Goal: Task Accomplishment & Management: Manage account settings

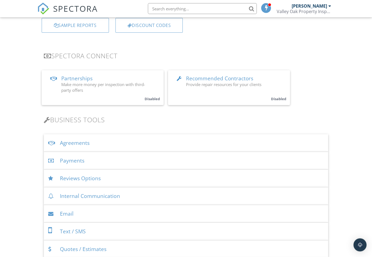
scroll to position [85, 0]
click at [160, 142] on div "Agreements" at bounding box center [186, 143] width 284 height 18
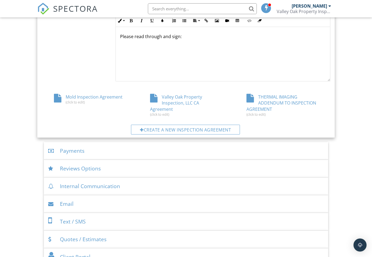
scroll to position [271, 0]
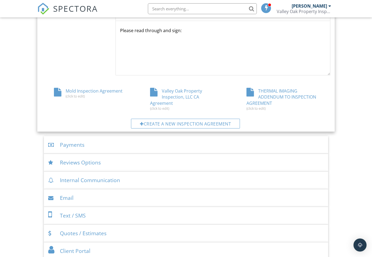
click at [189, 94] on div "Valley Oak Property Inspection, LLC CA Agreement (click to edit)" at bounding box center [186, 99] width 96 height 23
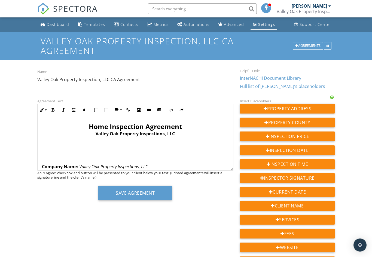
click at [94, 126] on span "Home Inspection Agreement" at bounding box center [135, 126] width 93 height 9
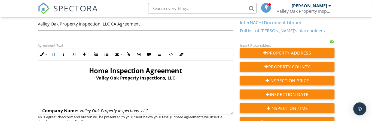
scroll to position [55, 0]
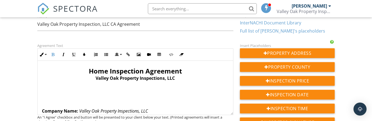
click at [93, 72] on span "Home Inspection Agreement" at bounding box center [135, 71] width 93 height 9
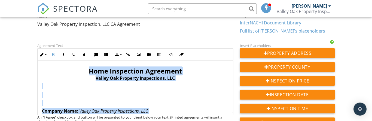
copy div "Lore Ipsumdolor Sitametco Adipis Eli Seddoeiu Temporincid, UTL Etdolor Magn: Al…"
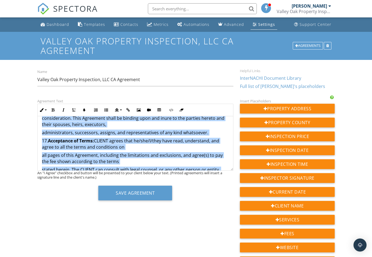
scroll to position [1907, 0]
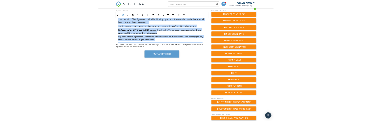
scroll to position [1921, 0]
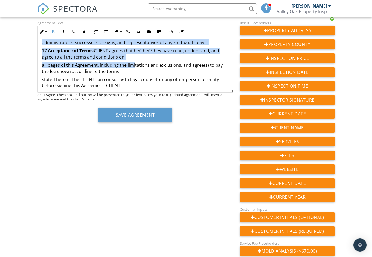
click at [170, 91] on p "acknowledges that if CLIENT does not agree with any of the terms of this Agreem…" at bounding box center [135, 97] width 187 height 12
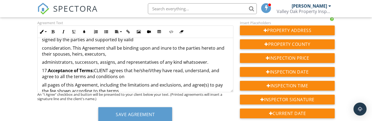
scroll to position [1895, 0]
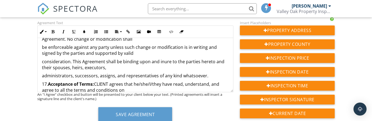
click at [47, 81] on p "17. Acceptance of Terms: CLIENT agrees that he/she/I/they have read, understand…" at bounding box center [135, 87] width 187 height 12
click at [217, 73] on p "administrators, successors, assigns, and representatives of any kind whatsoever." at bounding box center [135, 76] width 187 height 6
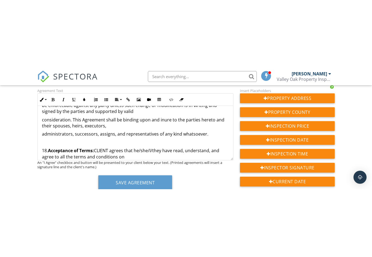
scroll to position [1906, 0]
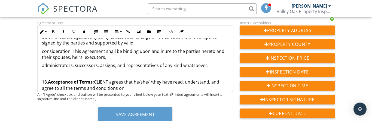
click at [48, 71] on p at bounding box center [135, 74] width 187 height 6
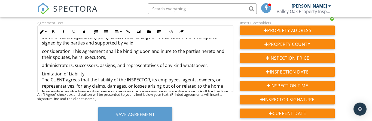
click at [44, 71] on p "Limitation of Liability: The CLIENT agrees that the liability of the INSPECTOR,…" at bounding box center [135, 95] width 187 height 49
click at [54, 71] on p "17. Limitation of Liability: The CLIENT agrees that the liability of the INSPEC…" at bounding box center [135, 95] width 187 height 49
click at [56, 32] on button "Bold" at bounding box center [53, 32] width 10 height 10
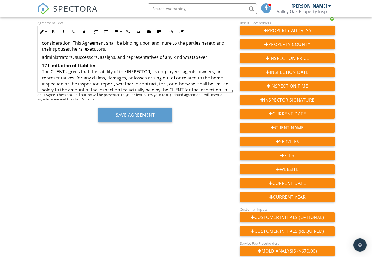
scroll to position [1901, 0]
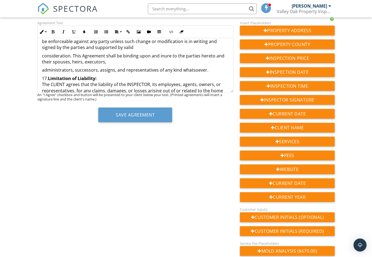
click at [45, 75] on p "17. ​ Limitation of Liability: ​ The CLIENT agrees that the liability of the IN…" at bounding box center [135, 99] width 187 height 49
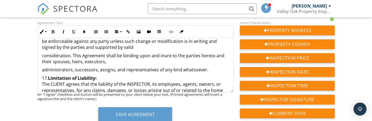
click at [44, 75] on p "17. Limitation of Liability: The CLIENT agrees that the liability of the INSPEC…" at bounding box center [135, 99] width 187 height 49
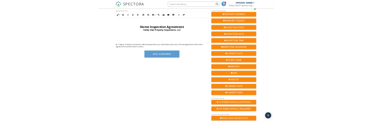
scroll to position [0, 0]
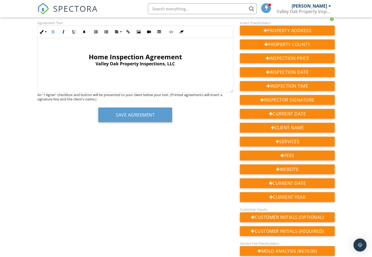
click at [93, 58] on span "Home Inspection Agreement" at bounding box center [135, 56] width 93 height 9
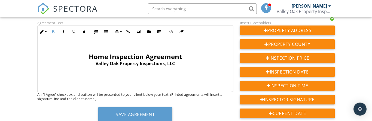
click at [92, 56] on span "Home Inspection Agreement" at bounding box center [135, 56] width 93 height 9
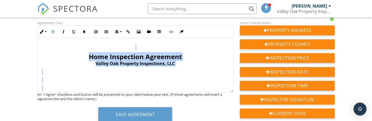
copy div "Home Inspection Agreement Valley Oak Property Inspections, LLC Company Name: Va…"
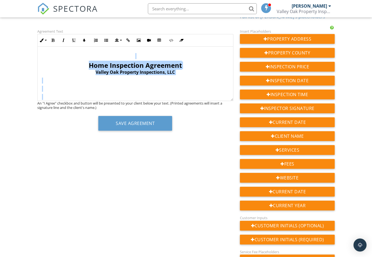
scroll to position [84, 0]
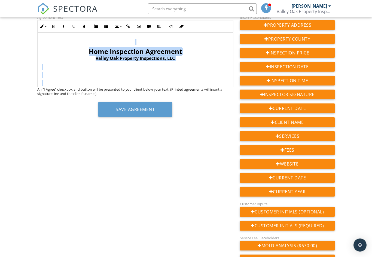
click at [122, 41] on p "​" at bounding box center [135, 42] width 187 height 6
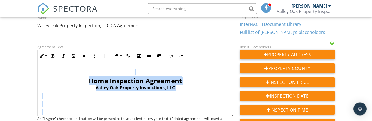
scroll to position [57, 0]
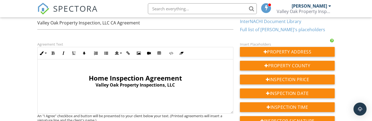
click at [128, 69] on p "​" at bounding box center [135, 69] width 187 height 6
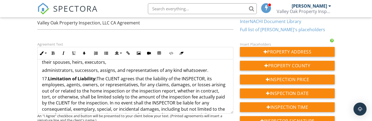
scroll to position [1926, 0]
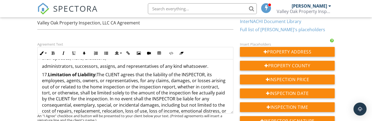
click at [227, 82] on p "17. Limitation of Liability: The CLIENT agrees that the liability of the INSPEC…" at bounding box center [135, 96] width 187 height 49
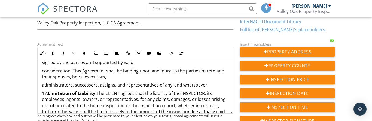
scroll to position [1926, 0]
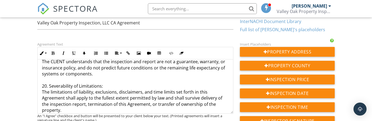
scroll to position [2040, 0]
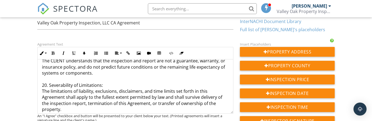
click at [53, 78] on p "18. Right to Re-Inspection: In the event CLIENT believes the INSPECTOR has fail…" at bounding box center [135, 79] width 187 height 140
click at [55, 56] on button "Bold" at bounding box center [53, 53] width 10 height 10
click at [127, 80] on p "18. Right to Re-Inspection: In the event CLIENT believes the INSPECTOR has fail…" at bounding box center [135, 79] width 187 height 140
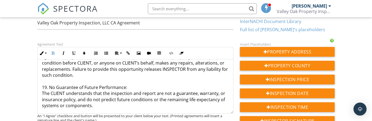
scroll to position [2005, 0]
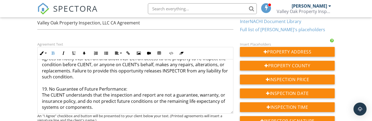
click at [54, 84] on p "18. Right to Re-Inspection: In the event CLIENT believes the INSPECTOR has fail…" at bounding box center [135, 114] width 187 height 140
click at [218, 80] on p "18. Right to Re-Inspection: In the event CLIENT believes the INSPECTOR has fail…" at bounding box center [135, 114] width 187 height 140
click at [54, 52] on icon "button" at bounding box center [53, 53] width 4 height 4
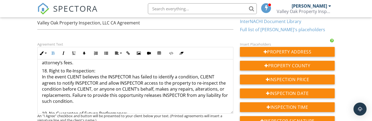
scroll to position [1975, 0]
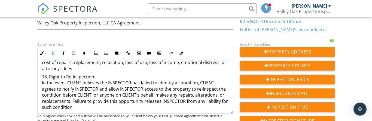
click at [56, 55] on button "Bold" at bounding box center [53, 53] width 10 height 10
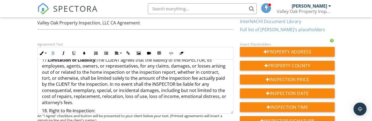
scroll to position [1942, 0]
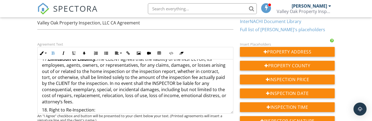
click at [54, 54] on icon "button" at bounding box center [53, 53] width 4 height 4
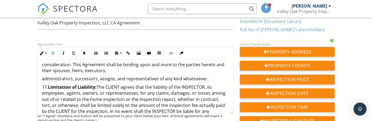
scroll to position [1922, 0]
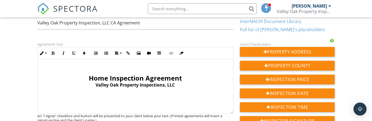
scroll to position [0, 0]
click at [87, 77] on p "Home Inspection Agreement Valley Oak Property Inspections, LLC" at bounding box center [135, 82] width 187 height 14
click at [89, 75] on span "Home Inspection Agreement" at bounding box center [135, 78] width 93 height 9
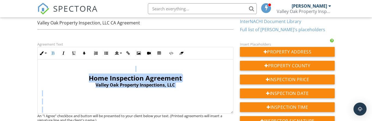
copy div "Home Inspection Agreement Valley Oak Property Inspections, LLC Company Name: Va…"
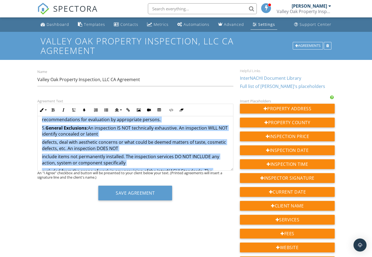
scroll to position [520, 0]
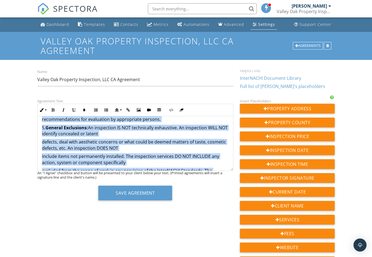
click at [22, 165] on div "Dashboard Templates Contacts Metrics Automations Advanced Settings Support Cent…" at bounding box center [186, 224] width 372 height 414
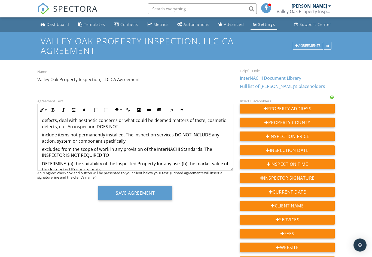
scroll to position [548, 0]
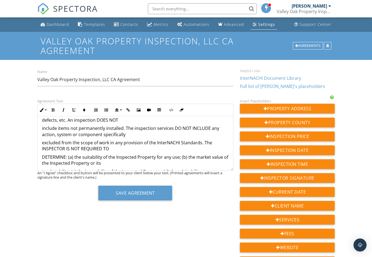
click at [43, 154] on p "DETERMINE: (a) the suitability of the Inspected Property for any use; (b) the m…" at bounding box center [135, 160] width 187 height 12
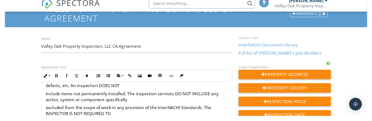
scroll to position [32, 0]
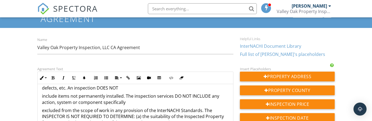
click at [136, 108] on p "excluded from the scope of work in any provision of the InterNACHI Standards. T…" at bounding box center [135, 117] width 187 height 18
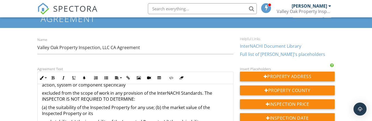
scroll to position [570, 0]
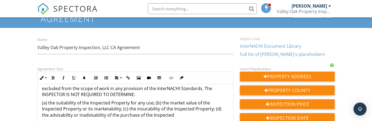
click at [155, 100] on p "(a) the suitability of the Inspected Property for any use; (b) the market value…" at bounding box center [135, 109] width 187 height 18
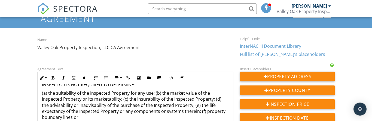
scroll to position [580, 0]
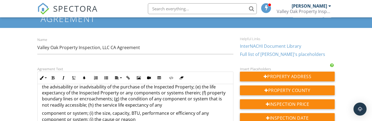
scroll to position [603, 0]
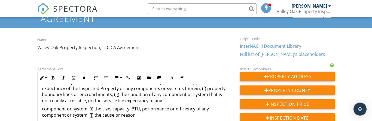
click at [44, 106] on p "component or system; (i) the size, capacity, BTU, performance or efficiency of …" at bounding box center [135, 112] width 187 height 12
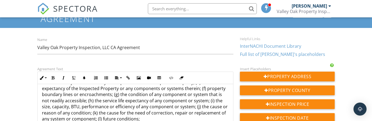
click at [101, 115] on p "(a) the suitability of the Inspected Property for any use; (b) the market value…" at bounding box center [135, 97] width 187 height 61
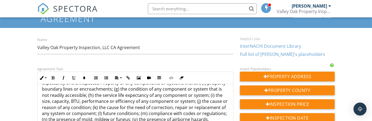
scroll to position [614, 0]
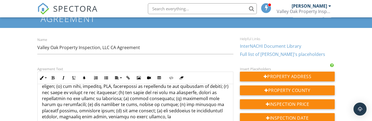
scroll to position [625, 0]
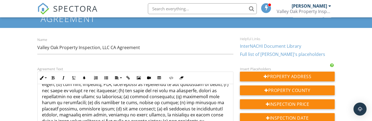
scroll to position [629, 0]
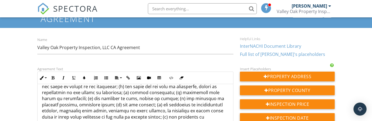
click at [63, 107] on p at bounding box center [135, 83] width 187 height 85
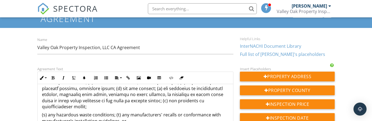
scroll to position [646, 0]
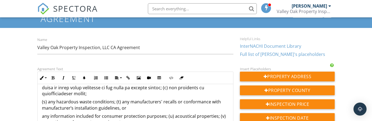
scroll to position [661, 0]
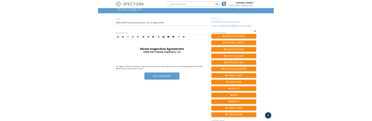
scroll to position [0, 0]
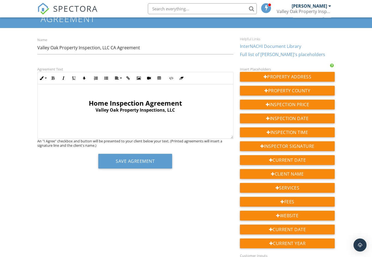
click at [89, 99] on span "Home Inspection Agreement" at bounding box center [135, 103] width 93 height 9
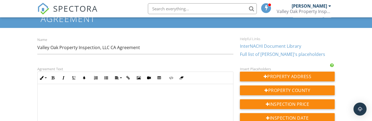
click at [87, 93] on p at bounding box center [135, 94] width 187 height 6
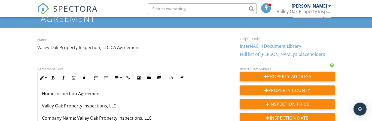
click at [57, 78] on button "Bold" at bounding box center [53, 78] width 10 height 10
click at [45, 77] on button "Inline Style" at bounding box center [43, 78] width 10 height 10
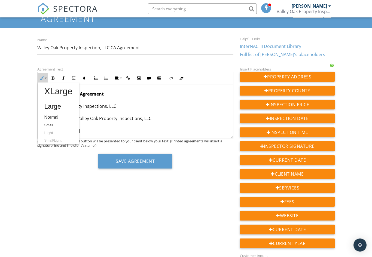
click at [58, 105] on link "Large" at bounding box center [58, 106] width 41 height 13
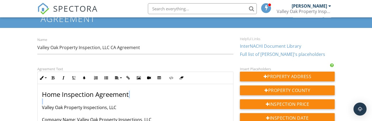
click at [54, 81] on button "Bold" at bounding box center [53, 78] width 10 height 10
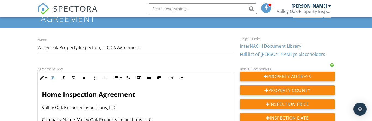
click at [108, 78] on button "Unordered List" at bounding box center [106, 78] width 10 height 10
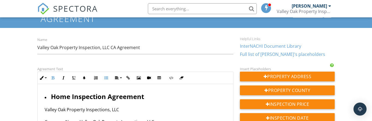
click at [107, 79] on icon "button" at bounding box center [106, 78] width 4 height 4
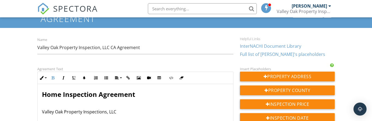
click at [119, 79] on button "Align" at bounding box center [118, 78] width 10 height 10
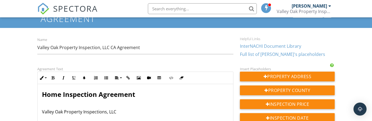
click at [48, 92] on span "Home Inspection Agreement" at bounding box center [88, 94] width 93 height 9
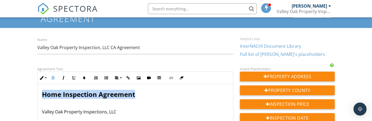
click at [118, 79] on icon "button" at bounding box center [117, 78] width 4 height 4
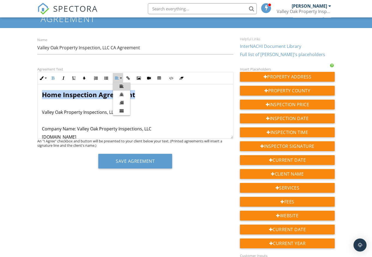
click at [162, 105] on p at bounding box center [135, 104] width 187 height 6
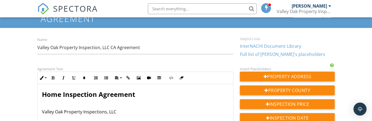
click at [149, 92] on p "Home Inspection Agreement" at bounding box center [135, 95] width 187 height 8
click at [43, 93] on span "Home Inspection Agreement" at bounding box center [88, 94] width 93 height 9
click at [47, 93] on span "Home Inspection Agreement" at bounding box center [88, 94] width 93 height 9
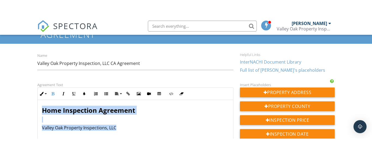
scroll to position [35, 0]
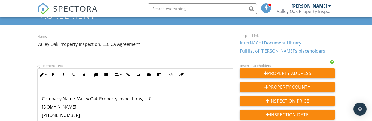
click at [120, 74] on button "Align" at bounding box center [118, 75] width 10 height 10
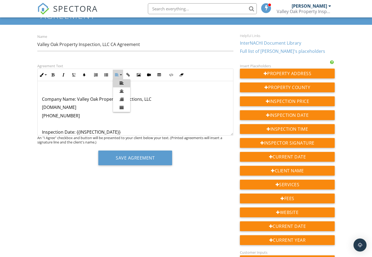
click at [125, 89] on link "Align Center" at bounding box center [121, 91] width 17 height 8
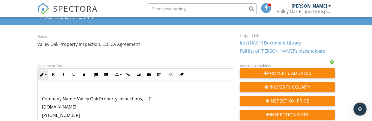
click at [44, 75] on button "Inline Style" at bounding box center [43, 75] width 10 height 10
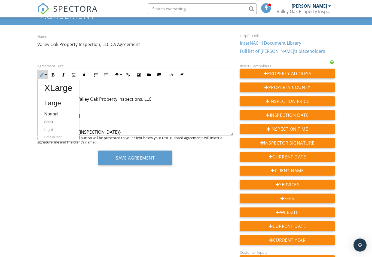
click at [66, 87] on link "XLarge" at bounding box center [58, 87] width 41 height 17
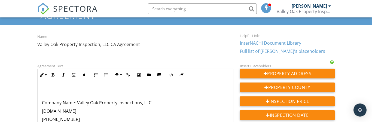
click at [56, 76] on button "Bold" at bounding box center [53, 75] width 10 height 10
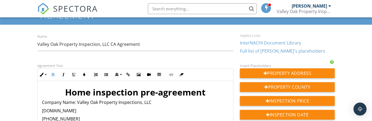
click at [163, 93] on strong "​Home inspection pre-agreement" at bounding box center [135, 93] width 140 height 12
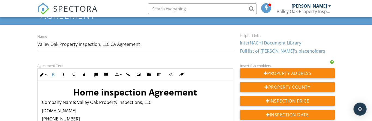
click at [103, 89] on strong "Home inspection Agreement" at bounding box center [135, 93] width 124 height 12
click at [212, 89] on p "​ Home Inspection Agreement" at bounding box center [135, 93] width 187 height 10
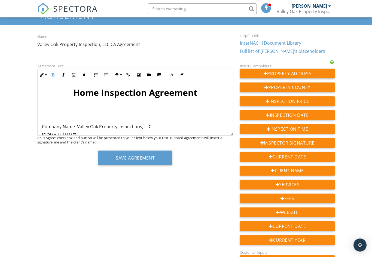
click at [80, 127] on p "Company Name: Valley Oak Property Inspections, LLC" at bounding box center [135, 127] width 187 height 6
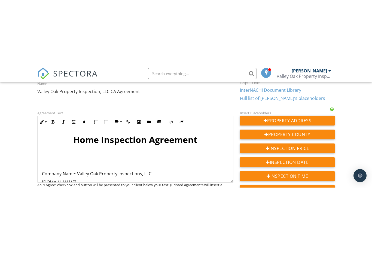
scroll to position [55, 0]
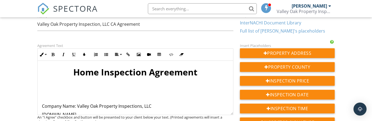
click at [82, 103] on p "Company Name: Valley Oak Property Inspections, LLC" at bounding box center [135, 106] width 187 height 6
click at [83, 107] on p "Company Name: Valley Oak Property Inspections, LLC" at bounding box center [135, 106] width 187 height 6
click at [65, 53] on button "Italic" at bounding box center [63, 55] width 10 height 10
click at [55, 53] on button "Bold" at bounding box center [53, 55] width 10 height 10
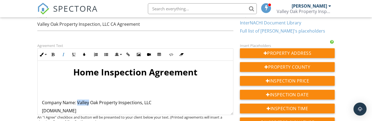
click at [81, 104] on p "Company Name: Valley Oak Property Inspections, LLC" at bounding box center [135, 103] width 187 height 6
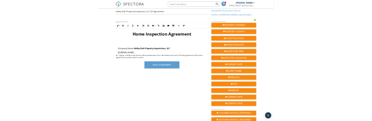
scroll to position [2, 0]
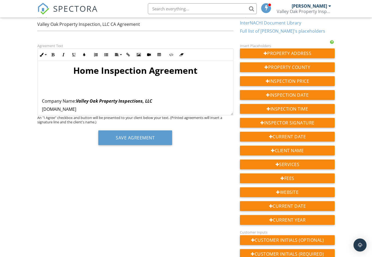
click at [208, 95] on p "​​ ​​" at bounding box center [135, 91] width 187 height 10
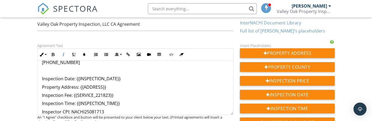
scroll to position [58, 0]
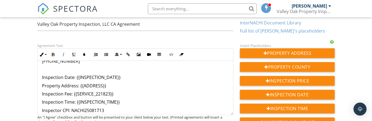
click at [45, 76] on p "Inspection Date: {{INSPECTION_DATE}}" at bounding box center [135, 78] width 187 height 6
click at [45, 94] on p "Inspection Fee: {{SERVICE_221823}}" at bounding box center [135, 94] width 187 height 6
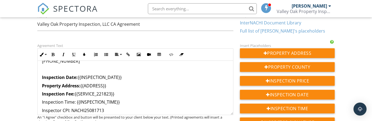
click at [47, 102] on p "Inspection Time: {{INSPECTION_TIME}}" at bounding box center [135, 102] width 187 height 6
click at [44, 111] on p "Inspector CPI: NACHI25081713" at bounding box center [135, 111] width 187 height 6
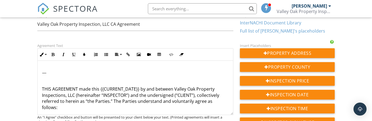
scroll to position [116, 0]
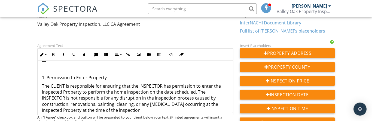
scroll to position [175, 0]
click at [52, 75] on p "1. Permission to Enter Property:" at bounding box center [135, 78] width 187 height 6
click at [55, 56] on button "Bold" at bounding box center [53, 55] width 10 height 10
click at [50, 75] on p "1. Permission to Enter Property:" at bounding box center [135, 78] width 187 height 6
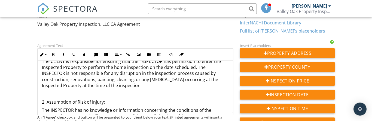
scroll to position [203, 0]
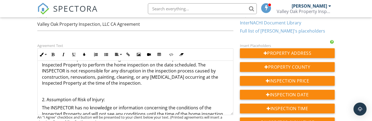
click at [53, 97] on p "2. Assumption of Risk of Injury:" at bounding box center [135, 100] width 187 height 6
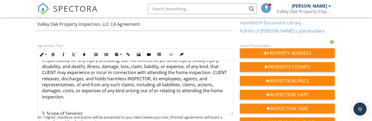
scroll to position [277, 0]
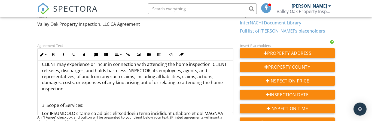
click at [51, 103] on p "3. Scope of Services:" at bounding box center [135, 106] width 187 height 6
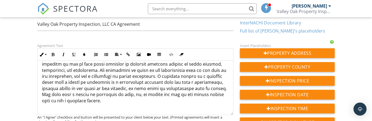
scroll to position [393, 0]
click at [52, 115] on p "4. Home Inspection Report:" at bounding box center [135, 118] width 187 height 6
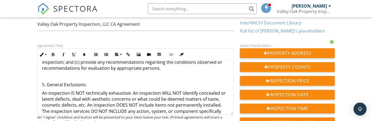
scroll to position [474, 0]
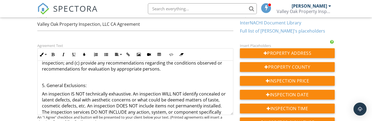
click at [56, 83] on p "5. General Exclusions:" at bounding box center [135, 86] width 187 height 6
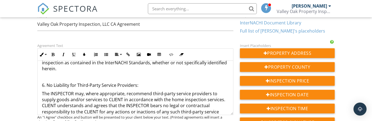
scroll to position [1122, 0]
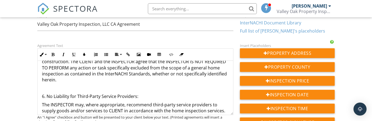
click at [54, 94] on p "6. No Liability for Third-Party Service Providers:" at bounding box center [135, 97] width 187 height 6
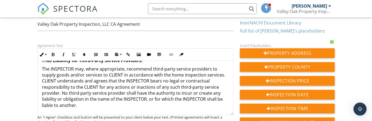
scroll to position [1162, 0]
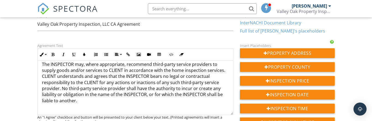
click at [50, 115] on p "7. No Liability for Third-Party Reliance on Inspection Report:" at bounding box center [135, 118] width 187 height 6
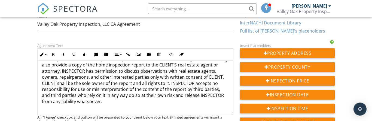
scroll to position [1239, 0]
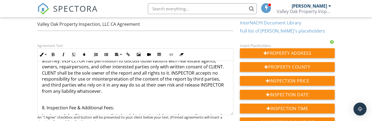
click at [50, 105] on p "8. Inspection Fee & Additional Fees:" at bounding box center [135, 108] width 187 height 6
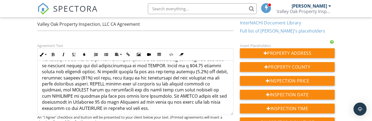
scroll to position [1325, 0]
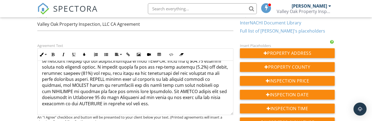
click at [52, 117] on p "9. Responsibility for Return Inspections:" at bounding box center [135, 120] width 187 height 6
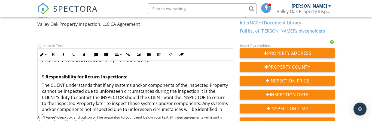
scroll to position [1367, 0]
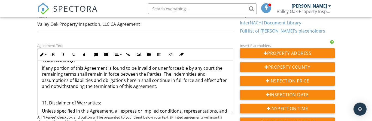
scroll to position [1448, 0]
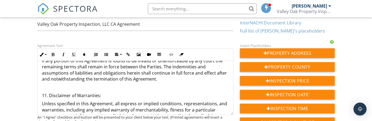
click at [55, 93] on p "11. Disclaimer of Warranties:" at bounding box center [135, 96] width 187 height 6
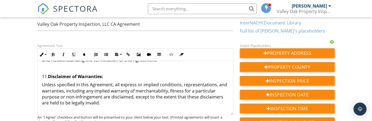
scroll to position [1473, 0]
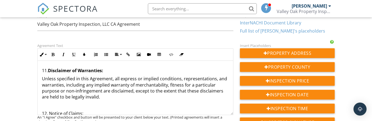
click at [55, 111] on p "12. Notice of Claims:" at bounding box center [135, 114] width 187 height 6
click at [191, 103] on p at bounding box center [135, 106] width 187 height 6
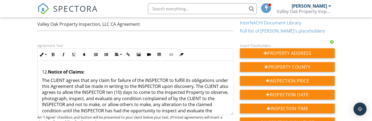
scroll to position [1515, 0]
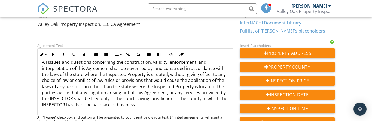
scroll to position [1595, 0]
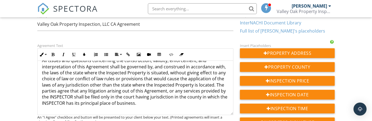
click at [53, 117] on p "14. Limitation on Time to Initiate Any Legal Action:" at bounding box center [135, 120] width 187 height 6
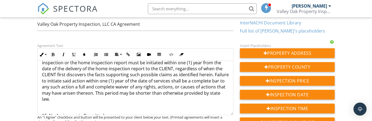
scroll to position [1688, 0]
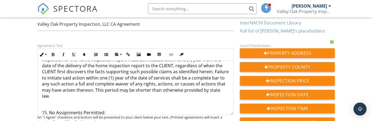
click at [55, 110] on p "15. No Assignments Permitted:" at bounding box center [135, 113] width 187 height 6
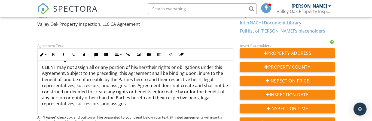
scroll to position [1740, 0]
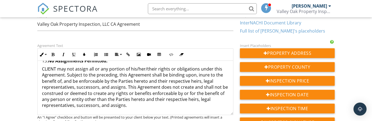
click at [56, 119] on p "16. Entire Agreement:" at bounding box center [135, 122] width 187 height 6
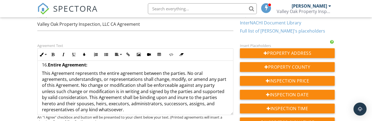
scroll to position [1798, 0]
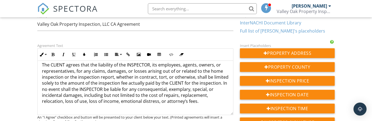
scroll to position [1866, 0]
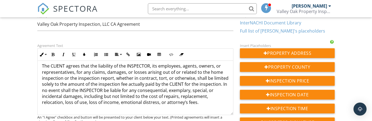
click at [53, 116] on p "18. Right to Re-Inspection:" at bounding box center [135, 119] width 187 height 6
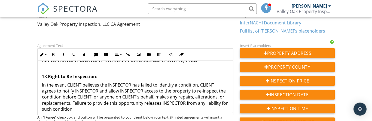
scroll to position [1911, 0]
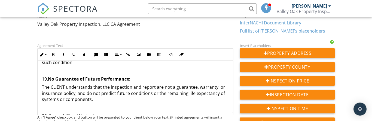
scroll to position [1949, 0]
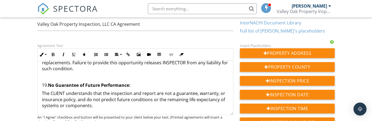
click at [56, 119] on p "20. Severability of Limitations:" at bounding box center [135, 122] width 187 height 6
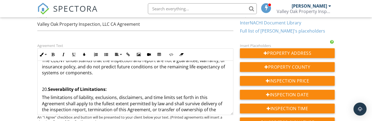
scroll to position [1992, 0]
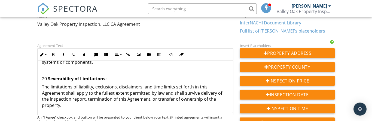
click at [55, 119] on p "21. Binding Arbitration:" at bounding box center [135, 122] width 187 height 6
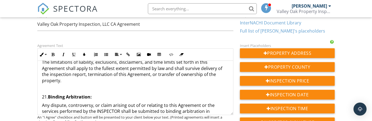
scroll to position [2018, 0]
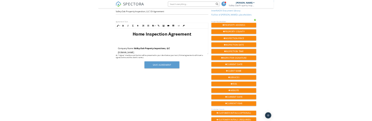
scroll to position [0, 0]
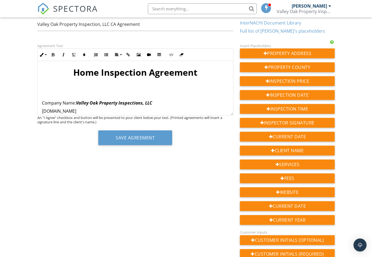
click at [73, 72] on strong "Home Inspection Agreement" at bounding box center [135, 72] width 124 height 12
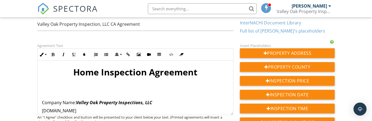
click at [74, 70] on strong "Home Inspection Agreement" at bounding box center [135, 72] width 124 height 12
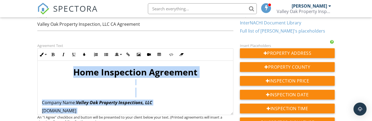
copy div "​ Home Inspection Agreement ​​ ​​ Company Name: Valley Oak Property Inspections…"
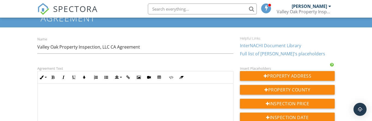
scroll to position [32, 0]
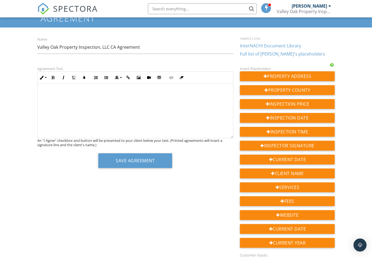
click at [64, 96] on div "​ ​" at bounding box center [136, 111] width 196 height 54
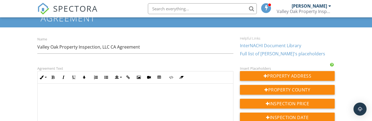
click at [120, 78] on button "Align" at bounding box center [118, 77] width 10 height 10
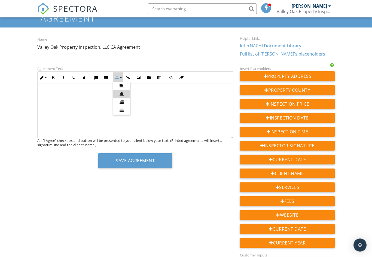
click at [124, 85] on link "Align Left" at bounding box center [121, 86] width 17 height 8
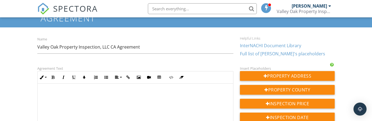
click at [80, 95] on p at bounding box center [135, 93] width 187 height 6
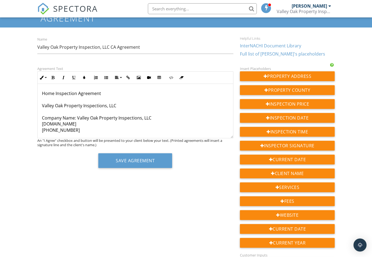
scroll to position [0, 0]
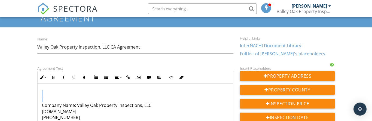
click at [118, 77] on icon "button" at bounding box center [117, 78] width 4 height 4
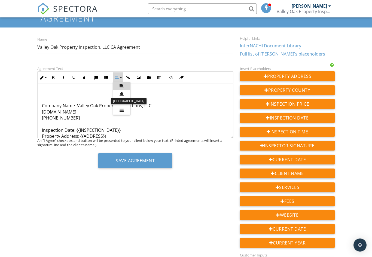
click at [124, 93] on link "Align Center" at bounding box center [121, 94] width 17 height 8
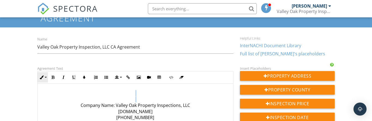
click at [45, 76] on button "Inline Style" at bounding box center [43, 77] width 10 height 10
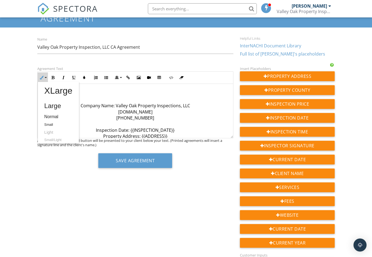
click at [59, 106] on link "Large" at bounding box center [58, 105] width 41 height 13
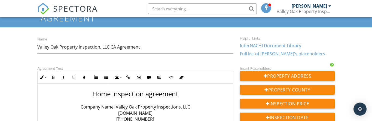
click at [97, 93] on span "​Home inspection agreement" at bounding box center [135, 94] width 86 height 9
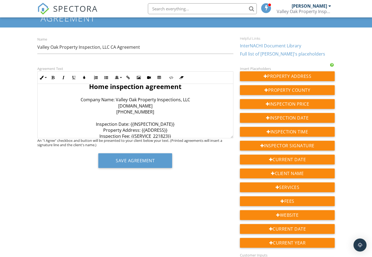
click at [119, 79] on button "Align" at bounding box center [118, 77] width 10 height 10
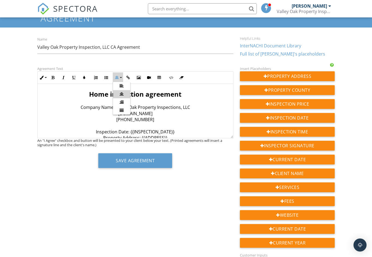
click at [124, 84] on link "Align Left" at bounding box center [121, 86] width 17 height 8
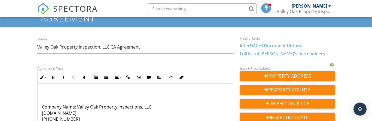
click at [121, 78] on button "Align" at bounding box center [118, 77] width 10 height 10
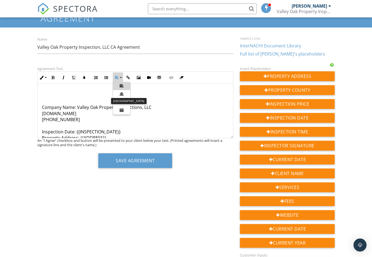
click at [124, 94] on link "Align Center" at bounding box center [121, 94] width 17 height 8
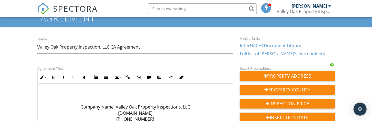
click at [119, 78] on button "Align" at bounding box center [118, 77] width 10 height 10
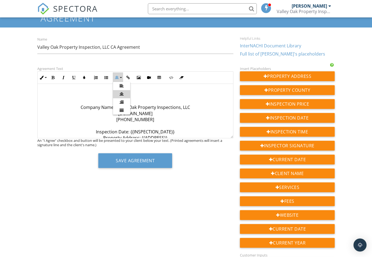
click at [124, 85] on link "Align Left" at bounding box center [121, 86] width 17 height 8
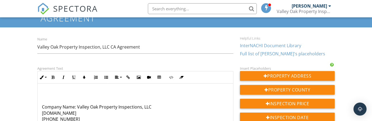
click at [55, 79] on button "Bold" at bounding box center [53, 77] width 10 height 10
click at [47, 78] on button "Inline Style" at bounding box center [43, 77] width 10 height 10
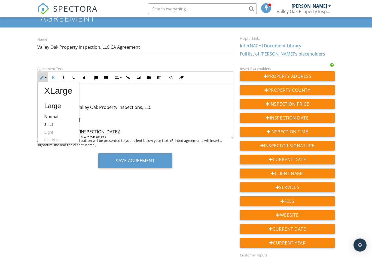
click at [57, 104] on link "Large" at bounding box center [58, 105] width 41 height 13
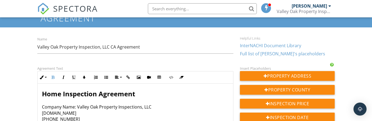
click at [46, 93] on span "Home Inspection Agreement" at bounding box center [88, 94] width 93 height 9
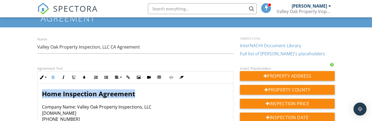
click at [119, 79] on button "Align" at bounding box center [118, 77] width 10 height 10
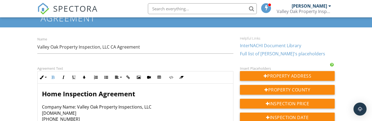
click at [120, 78] on button "Align" at bounding box center [118, 77] width 10 height 10
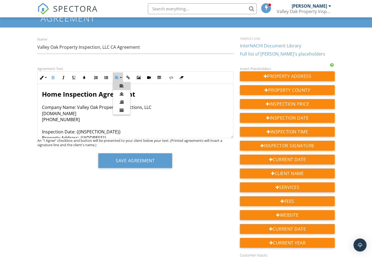
click at [124, 94] on link "Align Center" at bounding box center [121, 94] width 17 height 8
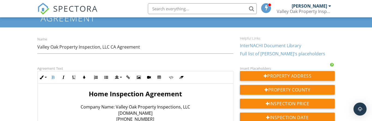
click at [123, 78] on button "Insert Link" at bounding box center [128, 77] width 10 height 10
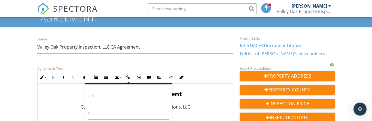
click at [117, 79] on icon "button" at bounding box center [117, 78] width 4 height 4
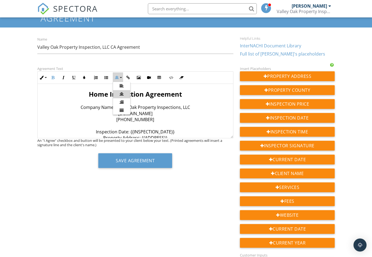
click at [123, 85] on icon at bounding box center [121, 86] width 4 height 4
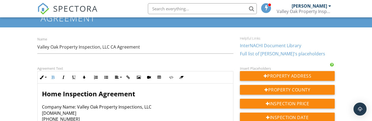
click at [43, 91] on span "Home Inspection Agreement" at bounding box center [88, 94] width 93 height 9
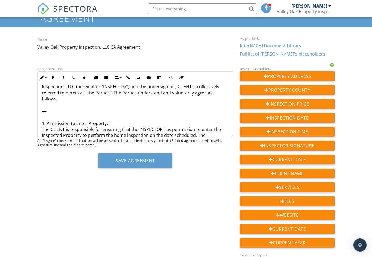
scroll to position [101, 0]
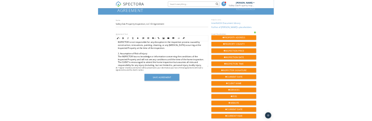
scroll to position [165, 0]
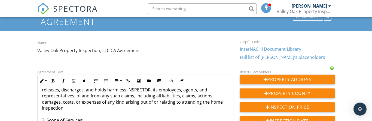
scroll to position [223, 0]
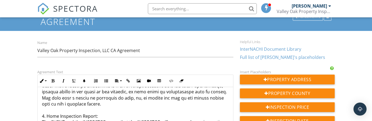
scroll to position [347, 0]
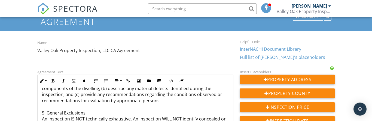
scroll to position [399, 0]
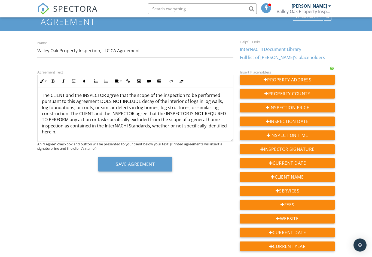
scroll to position [904, 0]
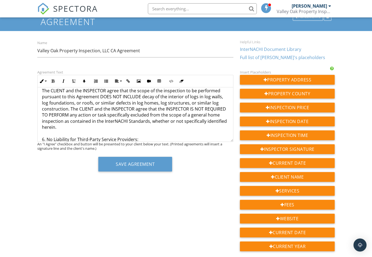
click at [51, 111] on p "​ Home Inspection Agreement Company Name: Valley Oak Property Inspections, LLC …" at bounding box center [135, 159] width 187 height 1939
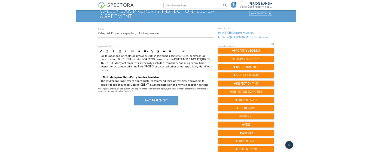
scroll to position [919, 0]
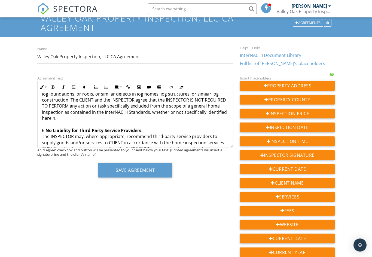
click at [132, 142] on p "​ Home Inspection Agreement Company Name: Valley Oak Property Inspections, LLC …" at bounding box center [135, 150] width 187 height 1939
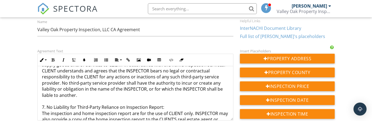
scroll to position [969, 0]
click at [51, 78] on p "​ Home Inspection Agreement Company Name: Valley Oak Property Inspections, LLC …" at bounding box center [135, 73] width 187 height 1939
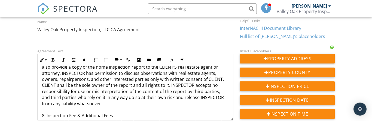
scroll to position [1023, 0]
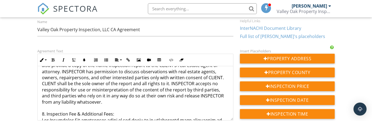
click at [53, 83] on p "​ Home Inspection Agreement Company Name: Valley Oak Property Inspections, LLC …" at bounding box center [135, 19] width 187 height 1939
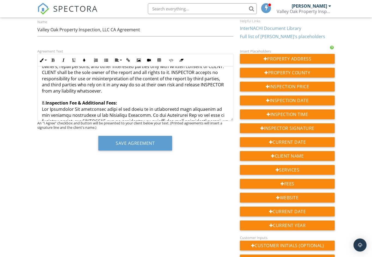
scroll to position [1035, 0]
click at [193, 108] on p "​ Home Inspection Agreement Company Name: Valley Oak Property Inspections, LLC …" at bounding box center [135, 7] width 187 height 1939
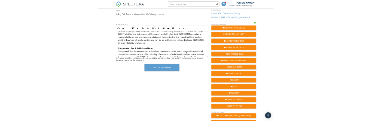
scroll to position [41, 0]
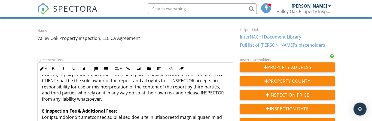
click at [189, 89] on p "​ Home Inspection Agreement Company Name: Valley Oak Property Inspections, LLC …" at bounding box center [135, 16] width 187 height 1939
click at [186, 86] on p "​ Home Inspection Agreement Company Name: Valley Oak Property Inspections, LLC …" at bounding box center [135, 16] width 187 height 1939
click at [100, 111] on p "​ Home Inspection Agreement Company Name: Valley Oak Property Inspections, LLC …" at bounding box center [135, 16] width 187 height 1939
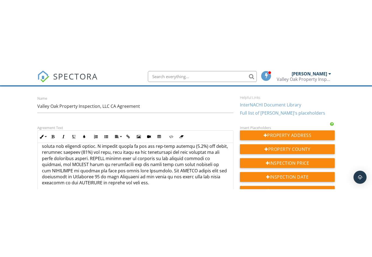
scroll to position [1111, 0]
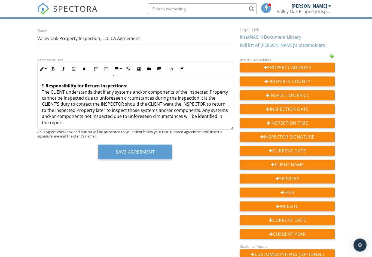
scroll to position [1153, 0]
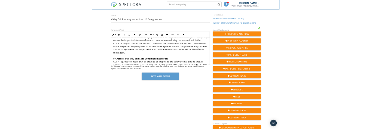
scroll to position [1170, 0]
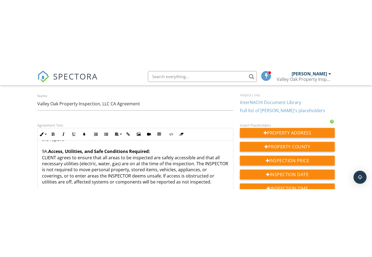
scroll to position [1204, 0]
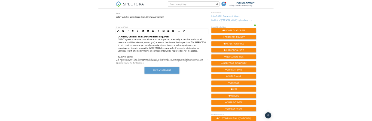
scroll to position [1211, 0]
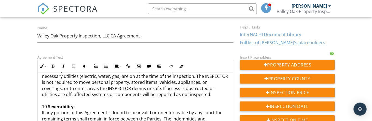
scroll to position [1241, 0]
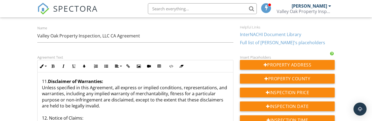
scroll to position [1287, 0]
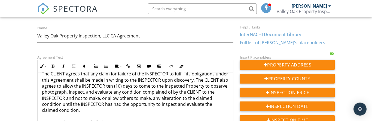
scroll to position [1332, 0]
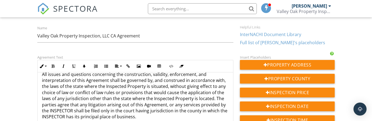
scroll to position [1389, 0]
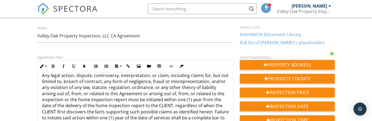
scroll to position [1464, 0]
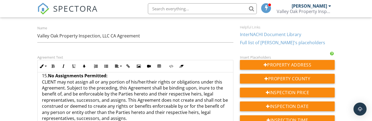
scroll to position [1519, 0]
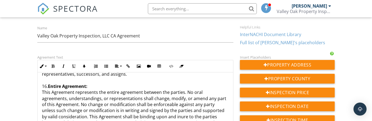
scroll to position [1564, 0]
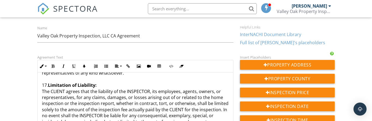
scroll to position [1625, 0]
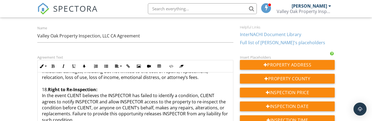
scroll to position [1675, 0]
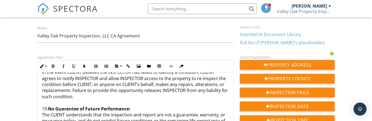
scroll to position [1697, 0]
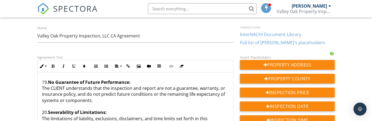
scroll to position [1719, 0]
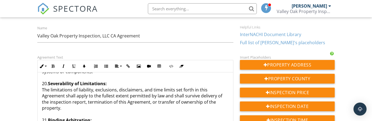
scroll to position [1751, 0]
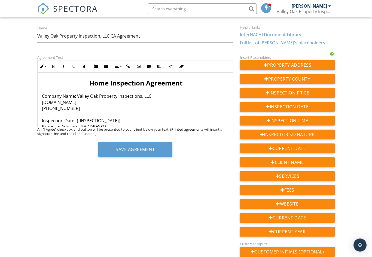
scroll to position [0, 0]
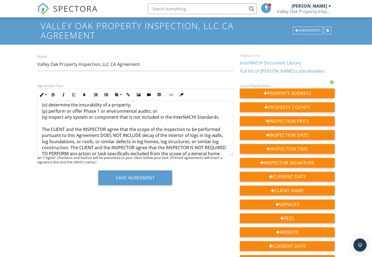
scroll to position [876, 0]
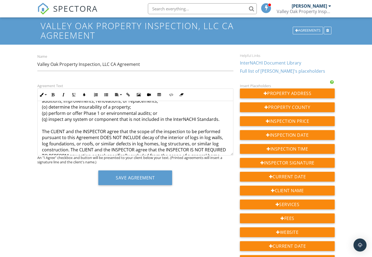
click at [162, 179] on button "Save Agreement" at bounding box center [135, 177] width 74 height 15
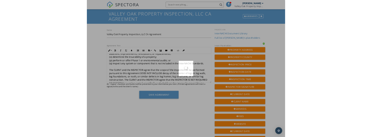
scroll to position [15, 0]
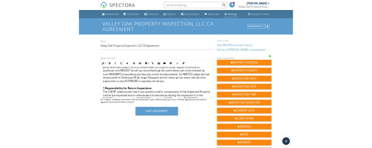
scroll to position [1128, 0]
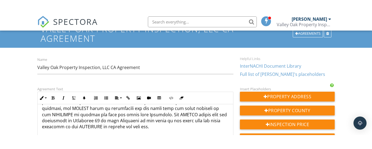
scroll to position [26, 0]
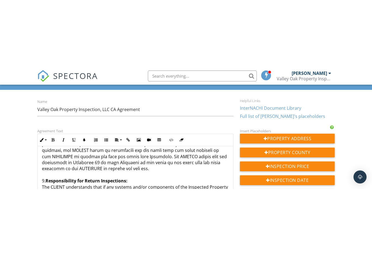
scroll to position [38, 0]
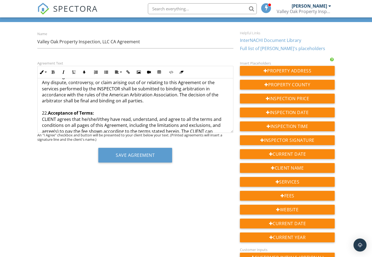
scroll to position [1798, 0]
click at [162, 152] on button "Save Agreement" at bounding box center [135, 155] width 74 height 15
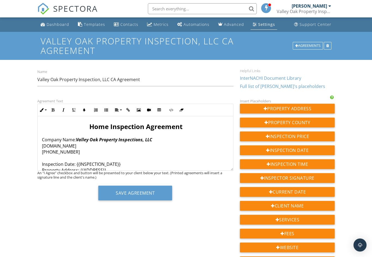
click at [278, 79] on link "InterNACHI Document Library" at bounding box center [270, 78] width 61 height 6
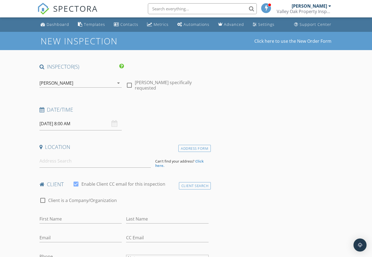
click at [198, 24] on div "Automations" at bounding box center [196, 24] width 26 height 5
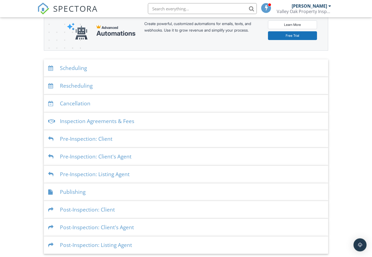
click at [291, 73] on div "Scheduling" at bounding box center [186, 69] width 284 height 18
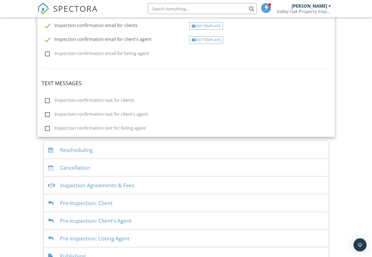
scroll to position [146, 0]
